Goal: Communication & Community: Ask a question

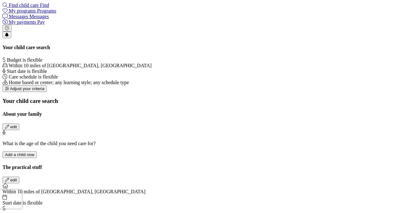
click at [28, 14] on span "Messages" at bounding box center [18, 16] width 19 height 5
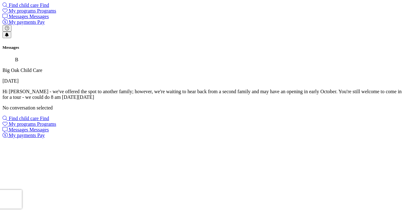
click at [66, 67] on p "Big Oak Child Care" at bounding box center [202, 70] width 400 height 6
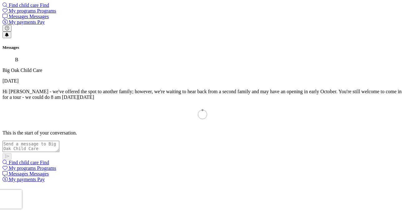
scroll to position [53, 0]
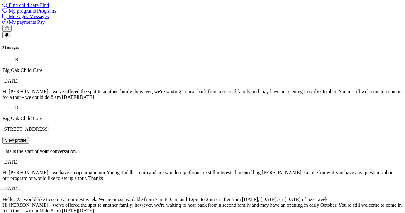
type textarea "Hello. We would love to come take a tour at 8am on 8/20. Thank. you."
